Goal: Task Accomplishment & Management: Use online tool/utility

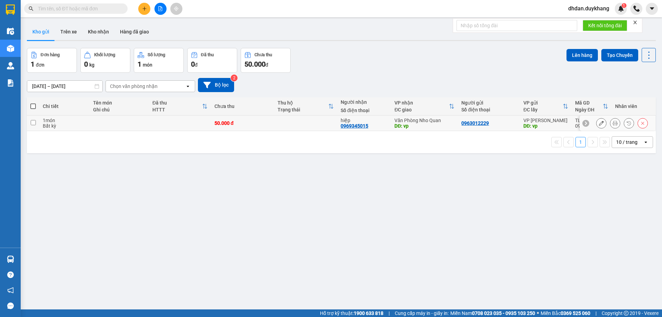
click at [34, 123] on input "checkbox" at bounding box center [33, 122] width 5 height 5
checkbox input "true"
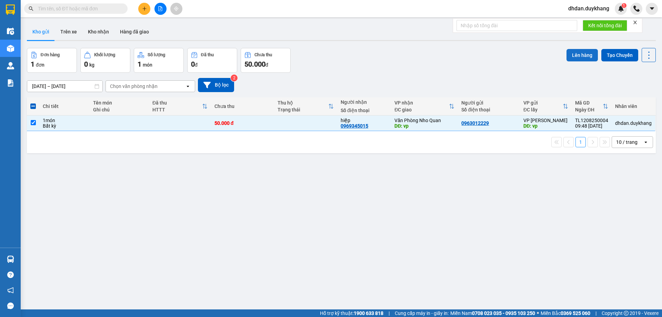
click at [571, 57] on button "Lên hàng" at bounding box center [582, 55] width 31 height 12
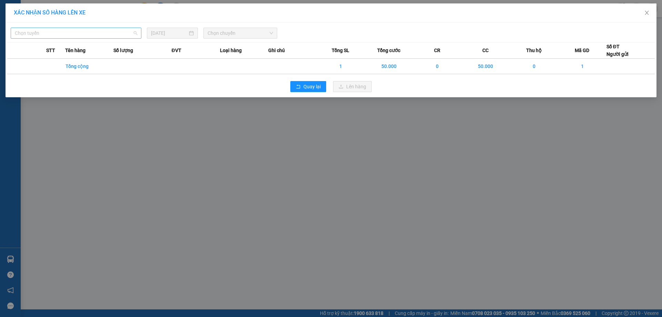
click at [78, 34] on span "Chọn tuyến" at bounding box center [76, 33] width 122 height 10
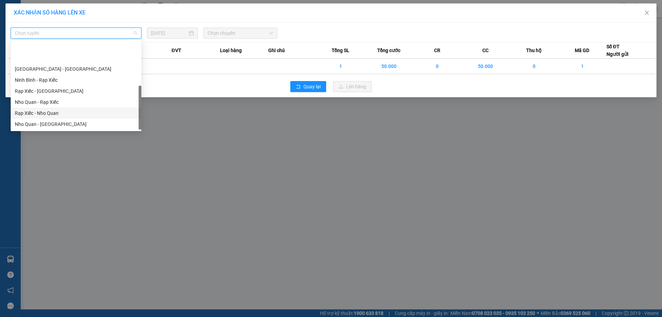
scroll to position [33, 0]
click at [47, 123] on div "[GEOGRAPHIC_DATA] - Nho Quan" at bounding box center [76, 124] width 122 height 8
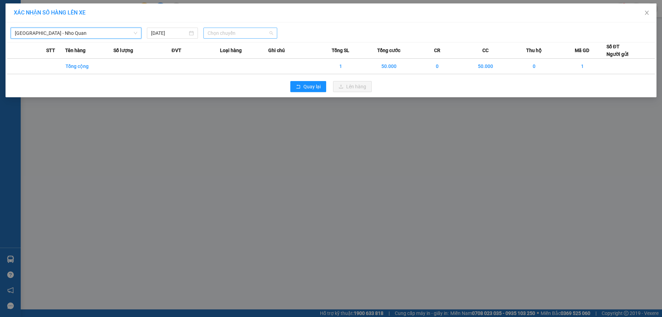
click at [218, 34] on span "Chọn chuyến" at bounding box center [241, 33] width 66 height 10
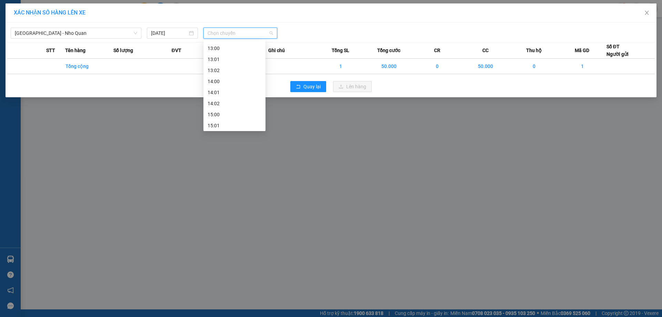
scroll to position [103, 0]
click at [227, 122] on div "11:00 - 29H-985.77" at bounding box center [235, 120] width 54 height 8
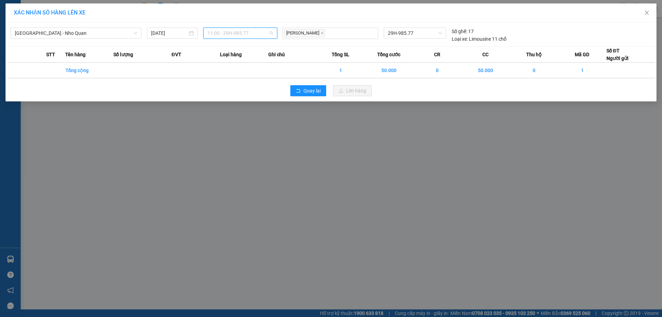
click at [258, 34] on span "11:00 - 29H-985.77" at bounding box center [241, 33] width 66 height 10
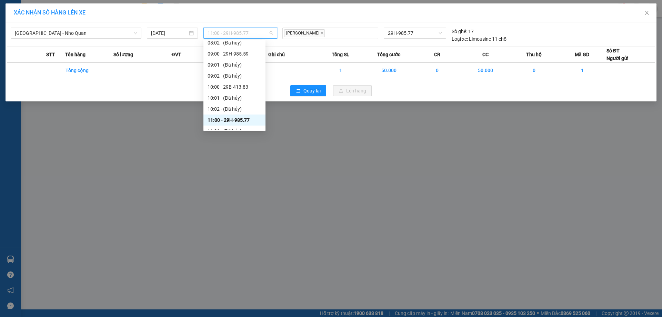
click at [258, 34] on span "11:00 - 29H-985.77" at bounding box center [241, 33] width 66 height 10
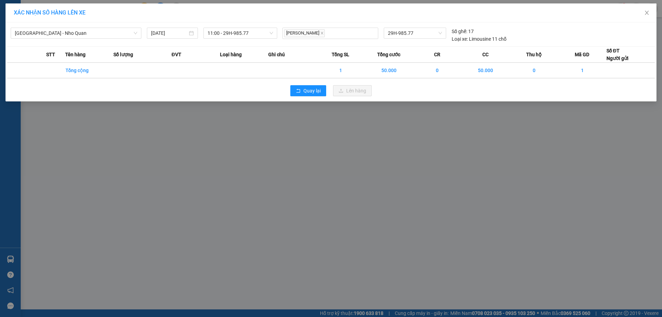
click at [279, 142] on div "XÁC NHẬN SỐ HÀNG LÊN XE [GEOGRAPHIC_DATA] - Nho Quan [DATE] 11:00 - 29H-985.77 …" at bounding box center [331, 158] width 662 height 317
